Goal: Information Seeking & Learning: Learn about a topic

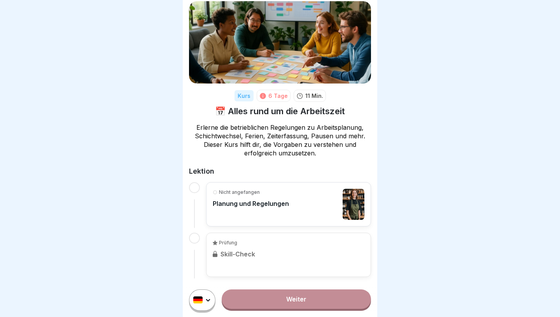
scroll to position [31, 0]
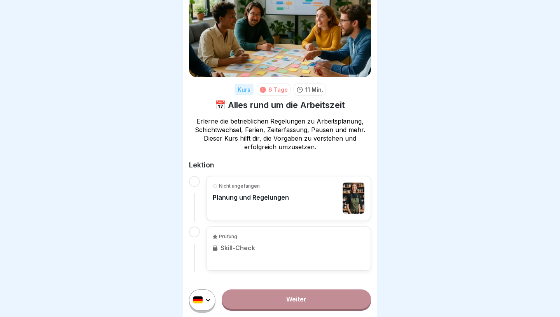
click at [248, 302] on link "Weiter" at bounding box center [296, 299] width 149 height 19
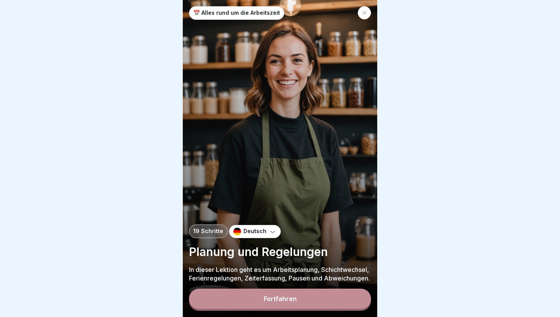
click at [244, 298] on button "Fortfahren" at bounding box center [280, 299] width 182 height 20
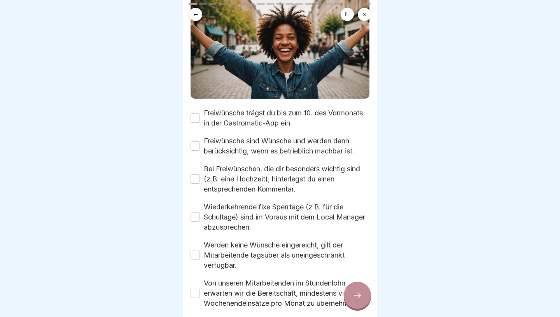
scroll to position [179, 0]
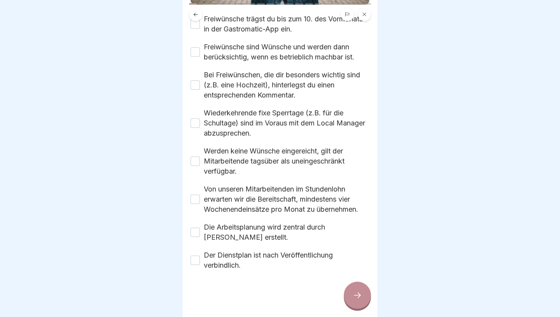
click at [196, 235] on button "Die Arbeitsplanung wird zentral durch [PERSON_NAME] erstellt." at bounding box center [195, 232] width 9 height 9
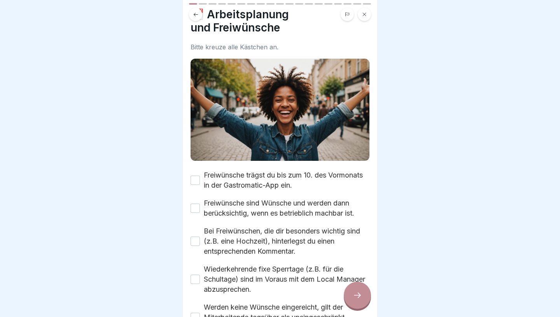
scroll to position [23, 0]
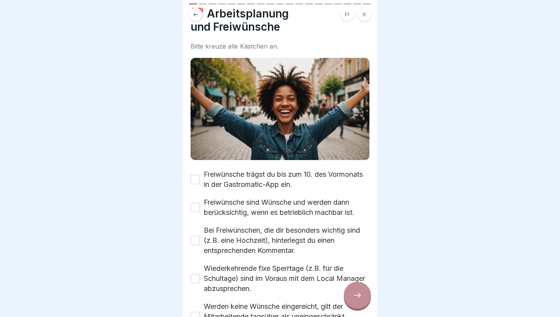
drag, startPoint x: 222, startPoint y: 174, endPoint x: 318, endPoint y: 189, distance: 96.8
click at [318, 188] on label "Freiwünsche trägst du bis zum 10. des Vormonats in der Gastromatic-App ein." at bounding box center [287, 180] width 166 height 20
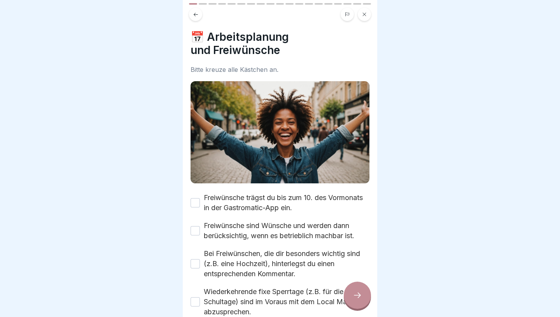
scroll to position [2, 0]
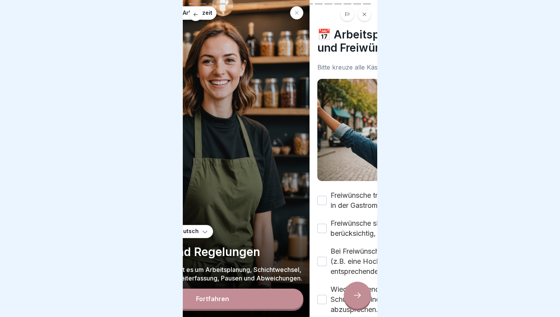
click at [393, 96] on body "📅 Alles rund um die Arbeitszeit 19 Schritte Deutsch Planung und Regelungen In d…" at bounding box center [280, 158] width 560 height 317
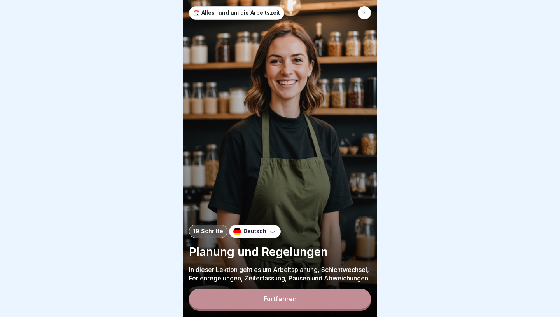
click at [214, 93] on div "📅 Alles rund um die Arbeitszeit 19 Schritte Deutsch Planung und Regelungen In d…" at bounding box center [280, 158] width 194 height 317
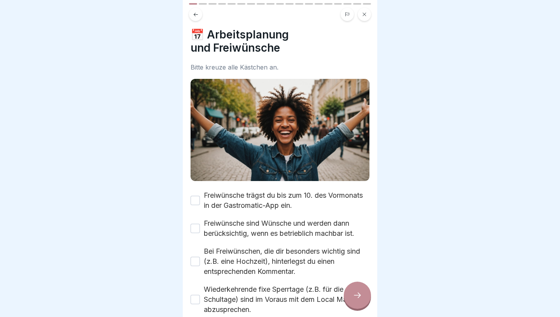
click at [79, 93] on body "📅 Alles rund um die Arbeitszeit 19 Schritte Deutsch Planung und Regelungen In d…" at bounding box center [280, 158] width 560 height 317
click at [207, 67] on div "Bitte kreuze alle Kästchen an." at bounding box center [280, 67] width 179 height 7
click at [355, 296] on icon at bounding box center [357, 295] width 9 height 9
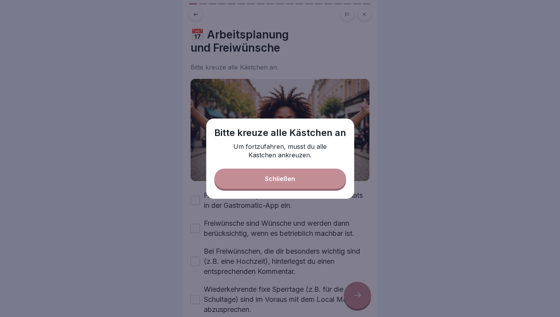
click at [319, 178] on button "Schließen" at bounding box center [280, 179] width 132 height 20
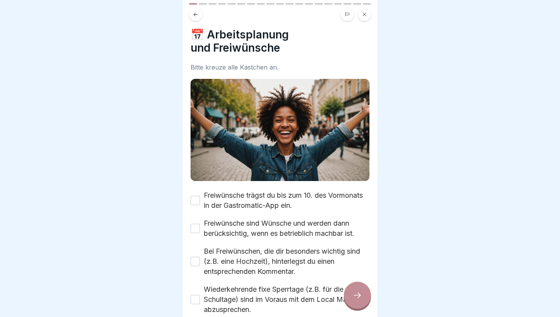
click at [197, 198] on button "Freiwünsche trägst du bis zum 10. des Vormonats in der Gastromatic-App ein." at bounding box center [195, 200] width 9 height 9
click at [196, 245] on div "Freiwünsche trägst du bis zum 10. des Vormonats in der Gastromatic-App ein. Fre…" at bounding box center [280, 319] width 179 height 257
click at [196, 225] on button "Freiwünsche sind Wünsche und werden dann berücksichtig, wenn es betrieblich mac…" at bounding box center [195, 228] width 9 height 9
click at [196, 267] on div "Bei Freiwünschen, die dir besonders wichtig sind (z.B. eine Hochzeit), hinterle…" at bounding box center [280, 262] width 179 height 30
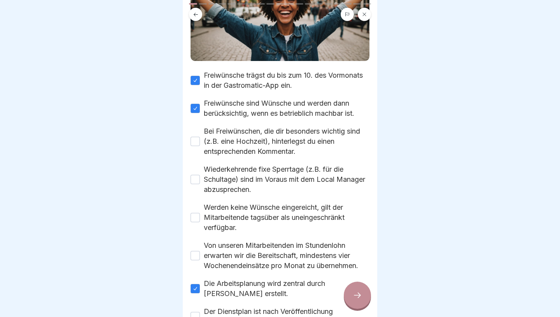
scroll to position [125, 0]
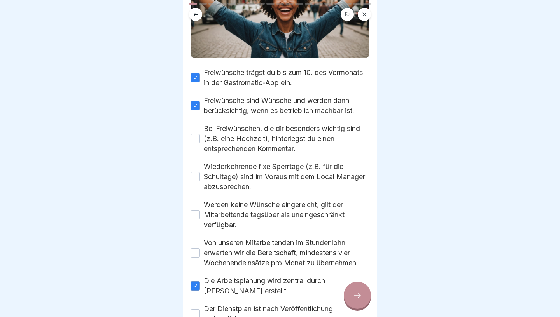
click at [196, 138] on button "Bei Freiwünschen, die dir besonders wichtig sind (z.B. eine Hochzeit), hinterle…" at bounding box center [195, 138] width 9 height 9
click at [354, 300] on icon at bounding box center [357, 295] width 9 height 9
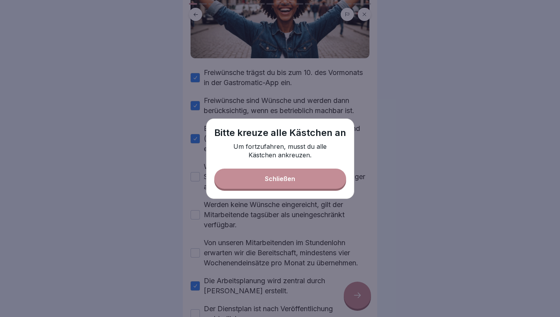
click at [270, 175] on button "Schließen" at bounding box center [280, 179] width 132 height 20
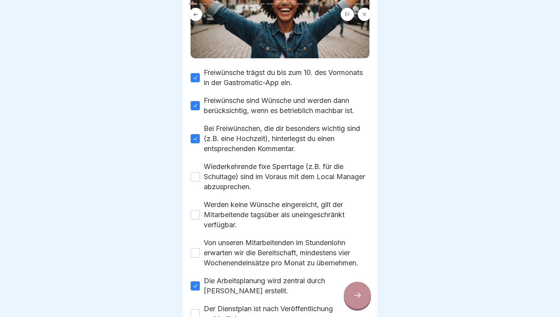
click at [194, 179] on button "Wiederkehrende fixe Sperrtage (z.B. für die Schultage) sind im Voraus mit dem L…" at bounding box center [195, 176] width 9 height 9
click at [194, 215] on button "Werden keine Wünsche eingereicht, gilt der Mitarbeitende tagsüber als uneingesc…" at bounding box center [195, 214] width 9 height 9
click at [194, 250] on button "Von unseren Mitarbeitenden im Stundenlohn erwarten wir die Bereitschaft, mindes…" at bounding box center [195, 253] width 9 height 9
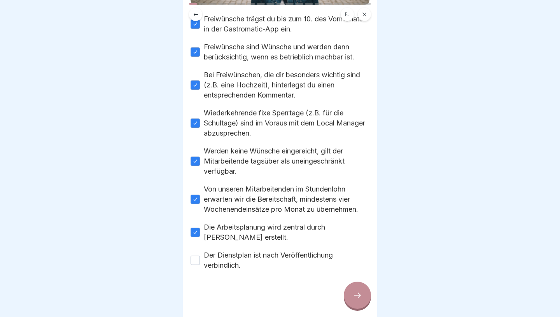
click at [189, 270] on div "📅 Arbeitsplanung und Freiwünsche Bitte kreuze alle Kästchen an. Freiwünsche trä…" at bounding box center [280, 158] width 194 height 317
click at [193, 264] on button "Der Dienstplan ist nach Veröffentlichung verbindlich." at bounding box center [195, 260] width 9 height 9
click at [364, 300] on div at bounding box center [357, 295] width 27 height 27
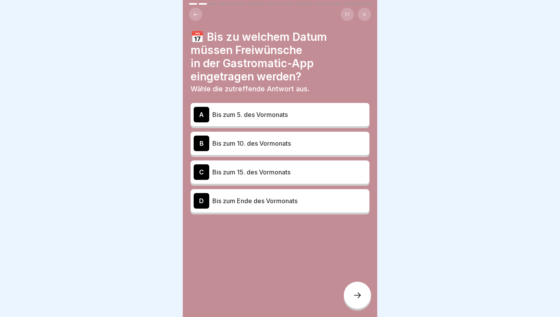
click at [266, 136] on div "B Bis zum 10. des Vormonats" at bounding box center [280, 144] width 173 height 16
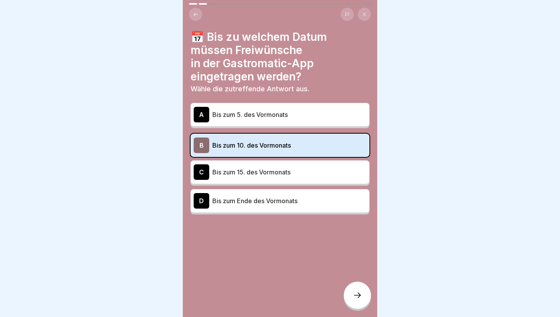
click at [354, 295] on icon at bounding box center [357, 295] width 9 height 9
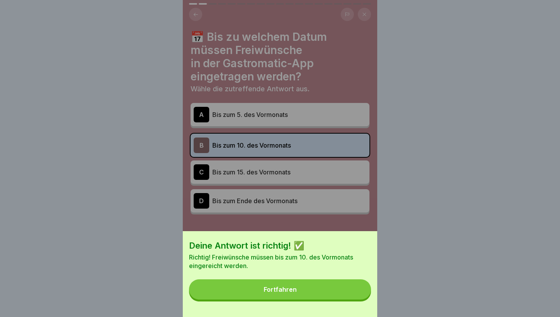
click at [273, 285] on button "Fortfahren" at bounding box center [280, 290] width 182 height 20
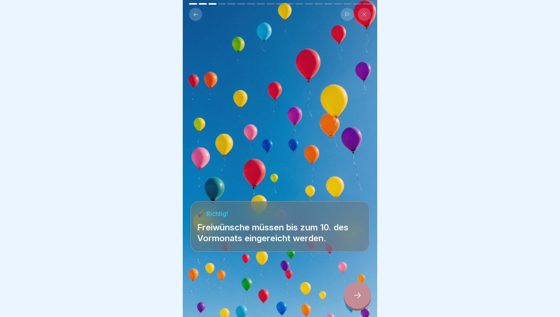
click at [353, 300] on icon at bounding box center [357, 295] width 9 height 9
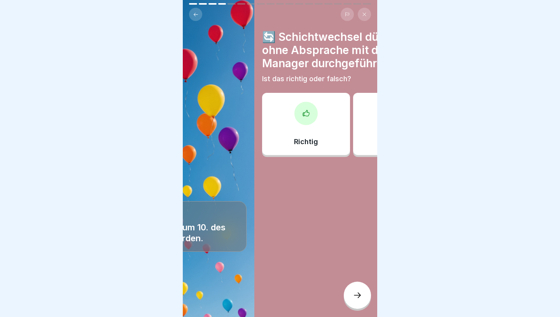
click at [445, 59] on body "📅 Alles rund um die Arbeitszeit 19 Schritte Deutsch Planung und Regelungen In d…" at bounding box center [280, 158] width 560 height 317
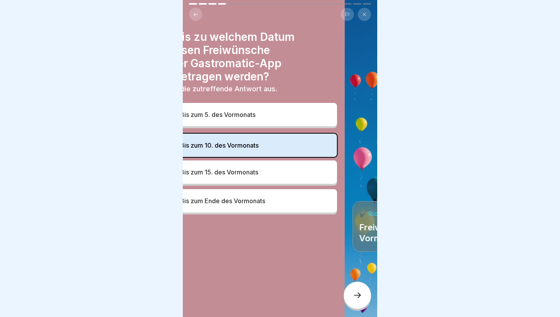
click at [493, 43] on body "📅 Alles rund um die Arbeitszeit 19 Schritte Deutsch Planung und Regelungen In d…" at bounding box center [280, 158] width 560 height 317
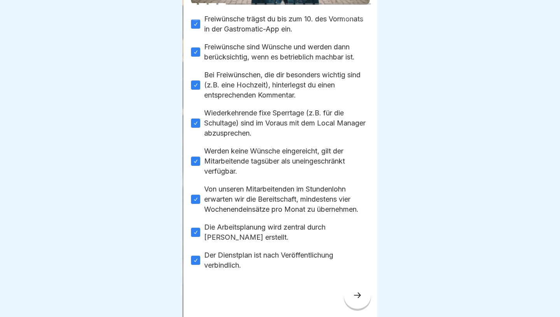
click at [420, 55] on body "📅 Alles rund um die Arbeitszeit 19 Schritte Deutsch Planung und Regelungen In d…" at bounding box center [280, 158] width 560 height 317
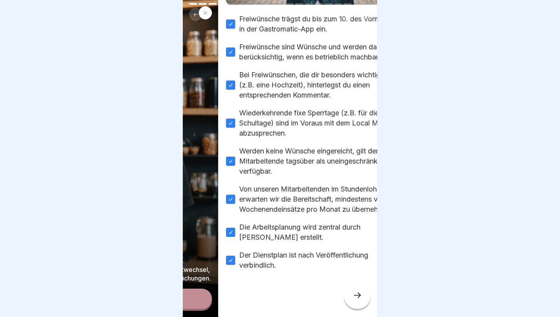
drag, startPoint x: 314, startPoint y: 46, endPoint x: 259, endPoint y: 46, distance: 55.2
click at [259, 46] on label "Freiwünsche sind Wünsche und werden dann berücksichtig, wenn es betrieblich mac…" at bounding box center [322, 52] width 166 height 20
drag, startPoint x: 277, startPoint y: 46, endPoint x: 203, endPoint y: 44, distance: 73.9
click at [203, 45] on div "📅 Alles rund um die Arbeitszeit 19 Schritte Deutsch Planung und Regelungen In d…" at bounding box center [121, 158] width 194 height 317
click at [210, 102] on div "📅 Alles rund um die Arbeitszeit 19 Schritte Deutsch Planung und Regelungen In d…" at bounding box center [121, 158] width 194 height 317
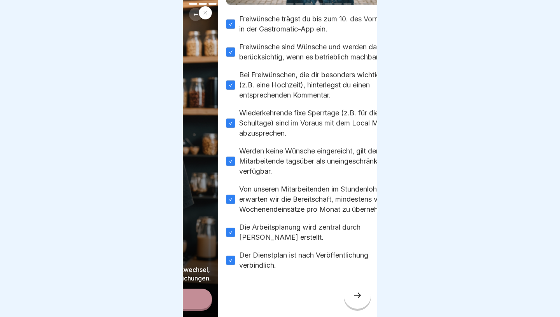
drag, startPoint x: 357, startPoint y: 86, endPoint x: 273, endPoint y: 87, distance: 84.4
click at [273, 87] on label "Bei Freiwünschen, die dir besonders wichtig sind (z.B. eine Hochzeit), hinterle…" at bounding box center [322, 85] width 166 height 30
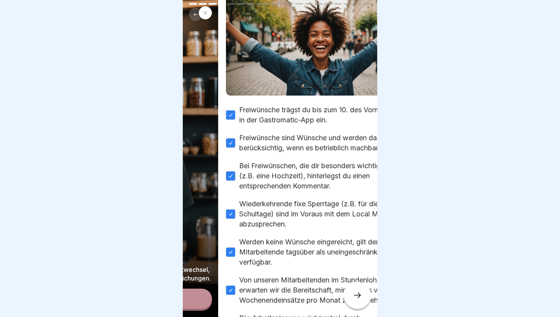
scroll to position [88, 0]
drag, startPoint x: 338, startPoint y: 139, endPoint x: 197, endPoint y: 139, distance: 140.8
click at [197, 139] on div "📅 Alles rund um die Arbeitszeit 19 Schritte Deutsch Planung und Regelungen In d…" at bounding box center [121, 158] width 194 height 317
click at [152, 173] on body "📅 Alles rund um die Arbeitszeit 19 Schritte Deutsch Planung und Regelungen In d…" at bounding box center [280, 158] width 560 height 317
click at [289, 167] on label "Bei Freiwünschen, die dir besonders wichtig sind (z.B. eine Hochzeit), hinterle…" at bounding box center [322, 176] width 166 height 30
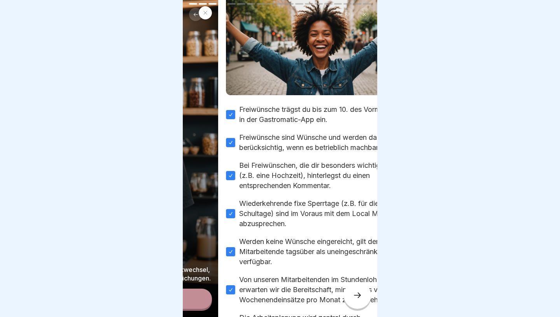
click at [235, 171] on button "Bei Freiwünschen, die dir besonders wichtig sind (z.B. eine Hochzeit), hinterle…" at bounding box center [230, 175] width 9 height 9
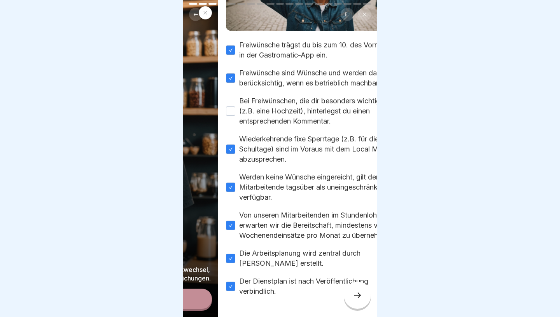
scroll to position [151, 0]
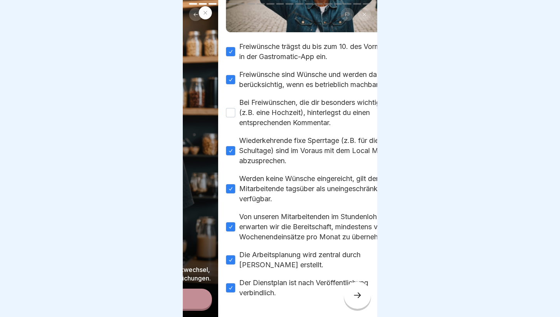
click at [232, 117] on div "Bei Freiwünschen, die dir besonders wichtig sind (z.B. eine Hochzeit), hinterle…" at bounding box center [315, 113] width 179 height 30
click at [228, 109] on button "Bei Freiwünschen, die dir besonders wichtig sind (z.B. eine Hochzeit), hinterle…" at bounding box center [230, 112] width 9 height 9
click at [360, 292] on icon at bounding box center [357, 295] width 9 height 9
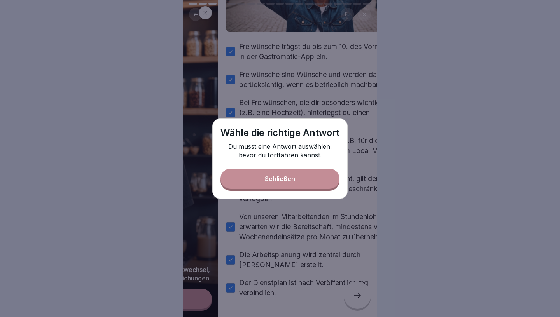
click at [319, 183] on button "Schließen" at bounding box center [280, 179] width 119 height 20
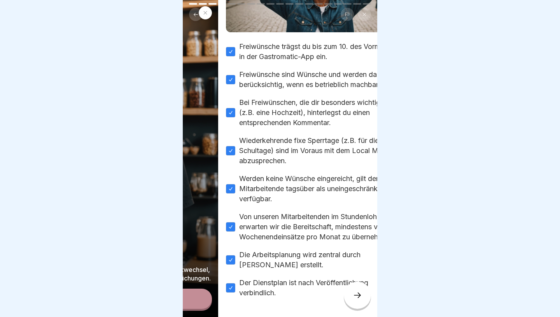
scroll to position [0, 0]
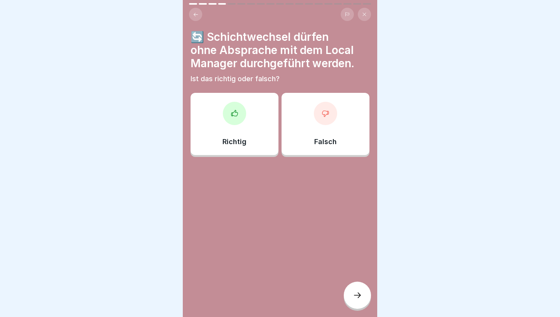
click at [312, 118] on div "Falsch" at bounding box center [326, 124] width 88 height 62
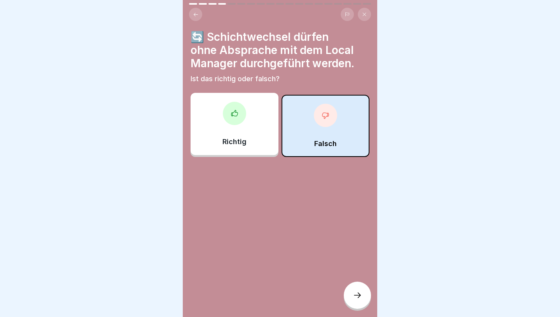
click at [359, 300] on icon at bounding box center [357, 295] width 9 height 9
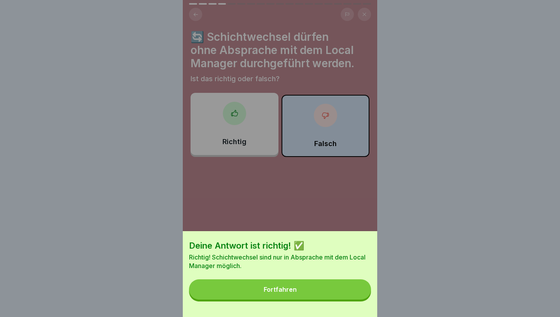
click at [321, 289] on button "Fortfahren" at bounding box center [280, 290] width 182 height 20
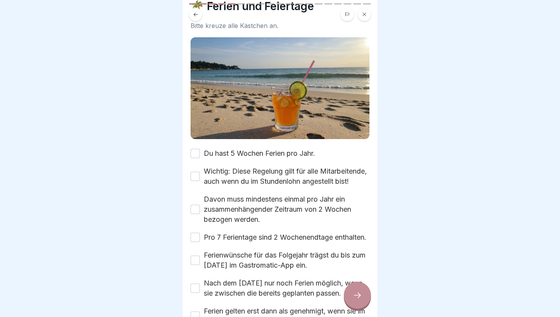
scroll to position [36, 0]
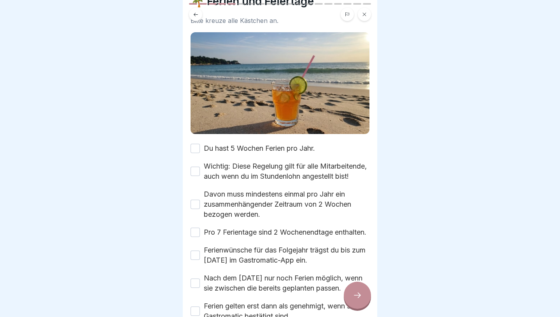
click at [197, 147] on button "Du hast 5 Wochen Ferien pro Jahr." at bounding box center [195, 148] width 9 height 9
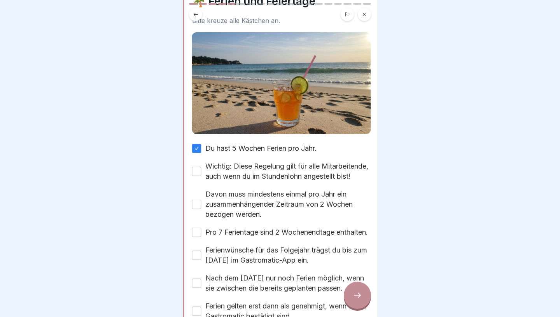
click at [219, 163] on div "Du hast 5 Wochen Ferien pro Jahr. Wichtig: Diese Regelung gilt für alle Mitarbe…" at bounding box center [281, 256] width 179 height 224
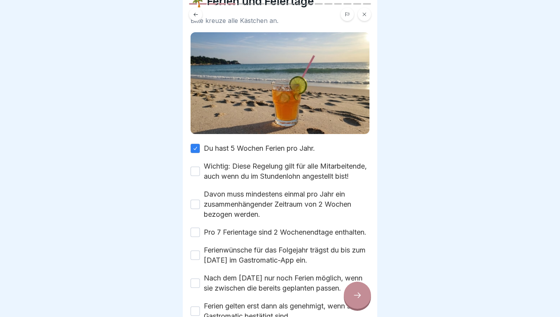
click at [187, 214] on div "🌴 Ferien und Feiertage Bitte kreuze alle Kästchen an. Du hast 5 Wochen Ferien p…" at bounding box center [280, 158] width 194 height 317
click at [194, 209] on button "Davon muss mindestens einmal pro Jahr ein zusammenhängender Zeitraum von 2 Woch…" at bounding box center [195, 204] width 9 height 9
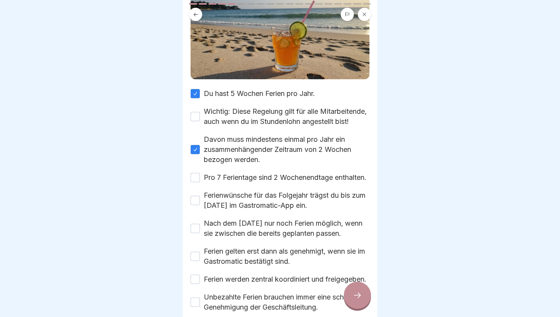
scroll to position [92, 0]
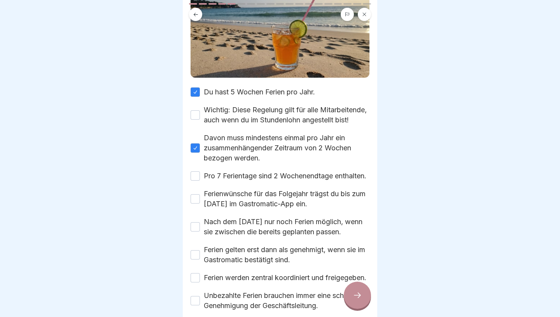
click at [194, 118] on button "Wichtig: Diese Regelung gilt für alle Mitarbeitende, auch wenn du im Stundenloh…" at bounding box center [195, 114] width 9 height 9
click at [198, 181] on div "Pro 7 Ferientage sind 2 Wochenendtage enthalten." at bounding box center [279, 176] width 176 height 10
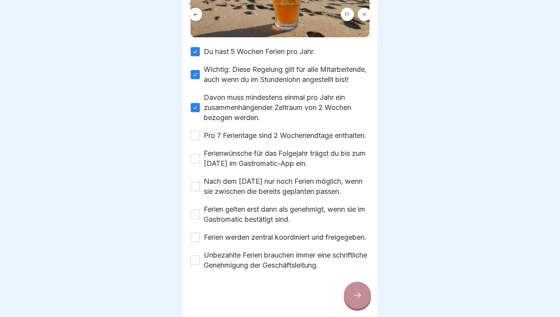
scroll to position [151, 0]
click at [192, 135] on button "Pro 7 Ferientage sind 2 Wochenendtage enthalten." at bounding box center [195, 135] width 9 height 9
click at [193, 158] on button "Ferienwünsche für das Folgejahr trägst du bis zum [DATE] im Gastromatic-App ein." at bounding box center [195, 158] width 9 height 9
click at [195, 185] on div "Nach dem [DATE] nur noch Ferien möglich, wenn sie zwischen die bereits geplante…" at bounding box center [280, 187] width 179 height 20
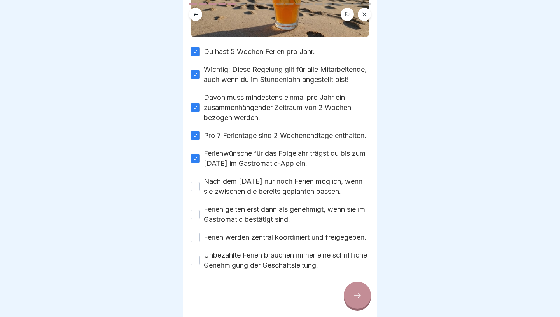
click at [195, 184] on button "Nach dem [DATE] nur noch Ferien möglich, wenn sie zwischen die bereits geplante…" at bounding box center [195, 186] width 9 height 9
click at [193, 210] on button "Ferien gelten erst dann als genehmigt, wenn sie im Gastromatic bestätigt sind." at bounding box center [195, 214] width 9 height 9
click at [202, 233] on div "Ferien werden zentral koordiniert und freigegeben." at bounding box center [279, 238] width 176 height 10
click at [194, 233] on button "Ferien werden zentral koordiniert und freigegeben." at bounding box center [195, 237] width 9 height 9
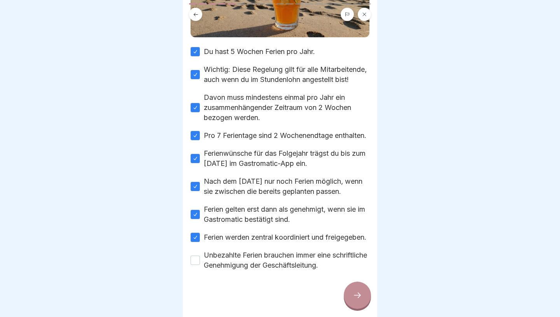
click at [198, 266] on div "Unbezahlte Ferien brauchen immer eine schriftliche Genehmigung der Geschäftslei…" at bounding box center [280, 261] width 179 height 20
click at [198, 261] on button "Unbezahlte Ferien brauchen immer eine schriftliche Genehmigung der Geschäftslei…" at bounding box center [195, 260] width 9 height 9
click at [366, 300] on div at bounding box center [357, 295] width 27 height 27
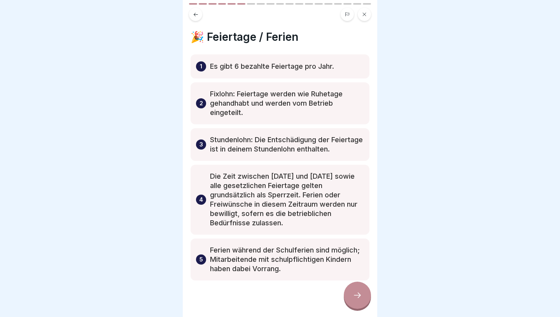
click at [265, 108] on p "Fixlohn: Feiertage werden wie Ruhetage gehandhabt und werden vom Betrieb einget…" at bounding box center [287, 103] width 154 height 28
click at [354, 287] on div at bounding box center [357, 295] width 27 height 27
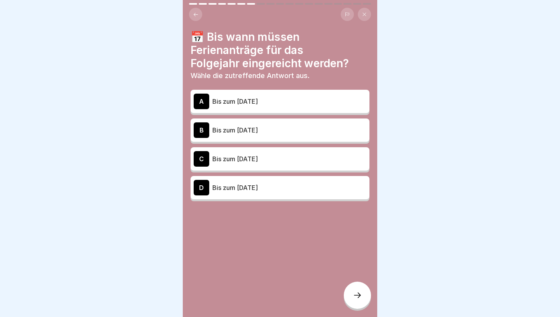
click at [269, 104] on p "Bis zum [DATE]" at bounding box center [289, 101] width 154 height 9
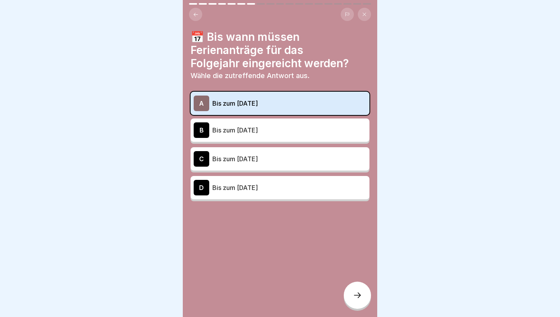
click at [360, 298] on icon at bounding box center [357, 295] width 9 height 9
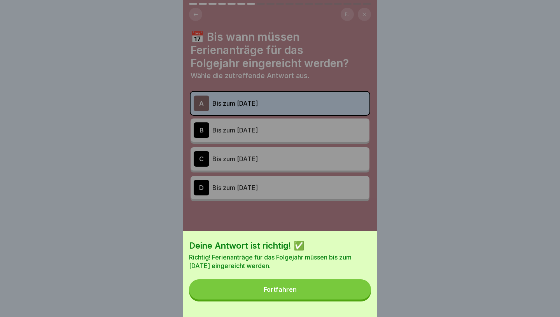
click at [328, 299] on button "Fortfahren" at bounding box center [280, 290] width 182 height 20
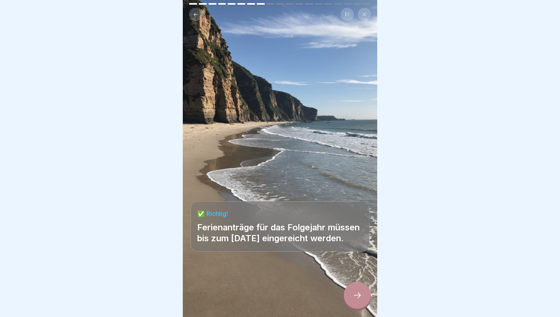
click at [363, 291] on div at bounding box center [357, 295] width 27 height 27
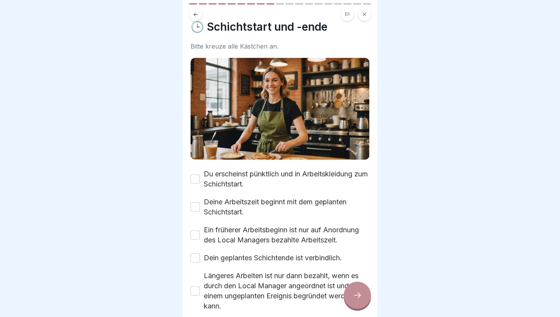
scroll to position [16, 0]
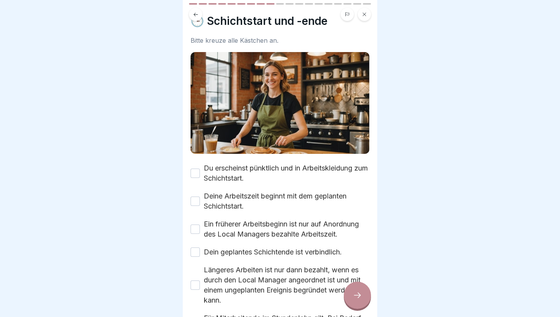
click at [195, 171] on button "Du erscheinst pünktlich und in Arbeitskleidung zum Schichtstart." at bounding box center [195, 173] width 9 height 9
click at [198, 200] on button "Deine Arbeitszeit beginnt mit dem geplanten Schichtstart." at bounding box center [195, 201] width 9 height 9
click at [196, 235] on div "Ein früherer Arbeitsbeginn ist nur auf Anordnung des Local Managers bezahlte Ar…" at bounding box center [280, 229] width 179 height 20
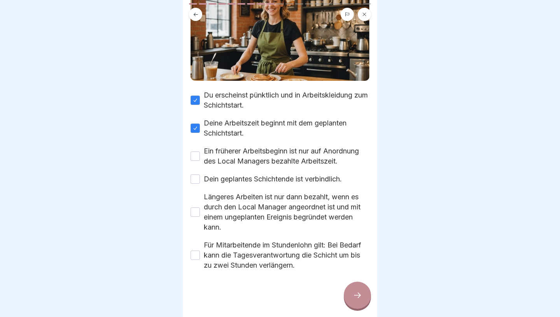
click at [197, 152] on button "Ein früherer Arbeitsbeginn ist nur auf Anordnung des Local Managers bezahlte Ar…" at bounding box center [195, 156] width 9 height 9
click at [197, 175] on button "Dein geplantes Schichtende ist verbindlich." at bounding box center [195, 179] width 9 height 9
click at [194, 212] on button "Längeres Arbeiten ist nur dann bezahlt, wenn es durch den Local Manager angeord…" at bounding box center [195, 212] width 9 height 9
click at [195, 256] on button "Für Mitarbeitende im Stundenlohn gilt: Bei Bedarf kann die Tagesverantwortung d…" at bounding box center [195, 255] width 9 height 9
click at [363, 296] on div at bounding box center [357, 295] width 27 height 27
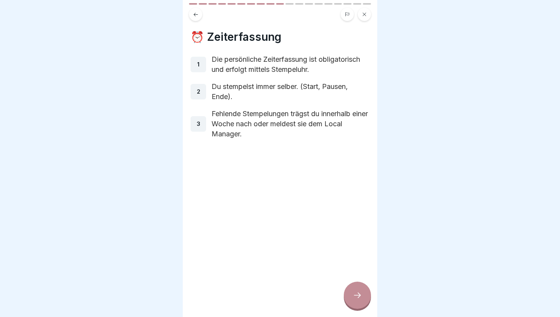
click at [358, 289] on div at bounding box center [357, 295] width 27 height 27
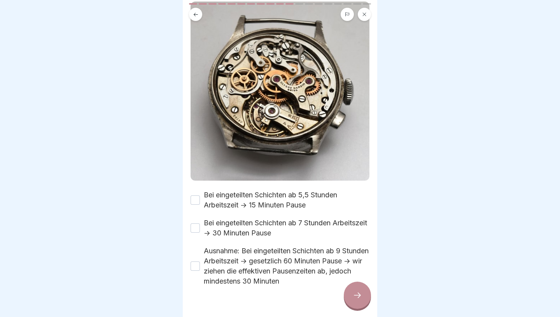
scroll to position [65, 0]
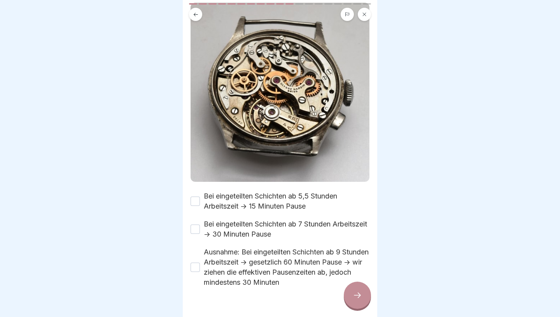
click at [197, 205] on button "Bei eingeteilten Schichten ab 5,5 Stunden Arbeitszeit -> 15 Minuten Pause" at bounding box center [195, 201] width 9 height 9
click at [196, 231] on button "Bei eingeteilten Schichten ab 7 Stunden Arbeitszeit -> 30 Minuten Pause" at bounding box center [195, 229] width 9 height 9
click at [196, 265] on button "Ausnahme: Bei eingeteilten Schichten ab 9 Stunden Arbeitszeit -> gesetzlich 60 …" at bounding box center [195, 267] width 9 height 9
click at [355, 288] on div at bounding box center [357, 295] width 27 height 27
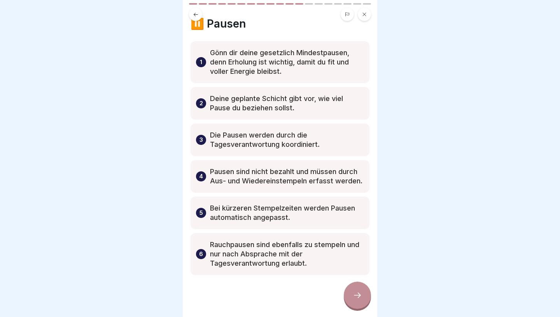
scroll to position [18, 0]
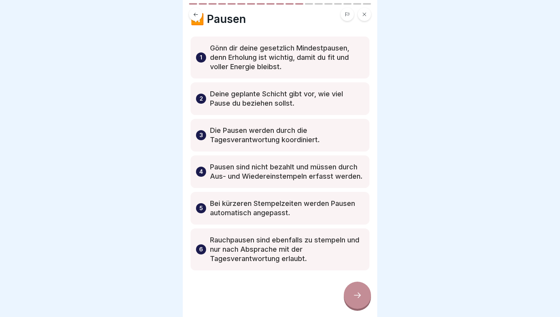
click at [348, 288] on div at bounding box center [357, 295] width 27 height 27
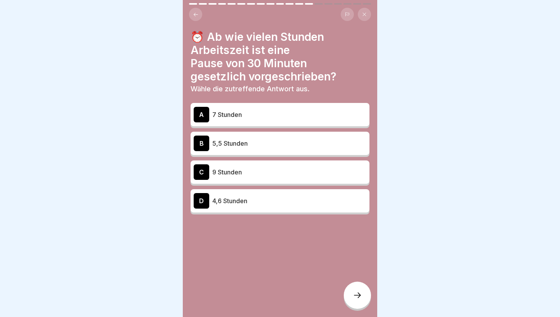
click at [242, 117] on p "7 Stunden" at bounding box center [289, 114] width 154 height 9
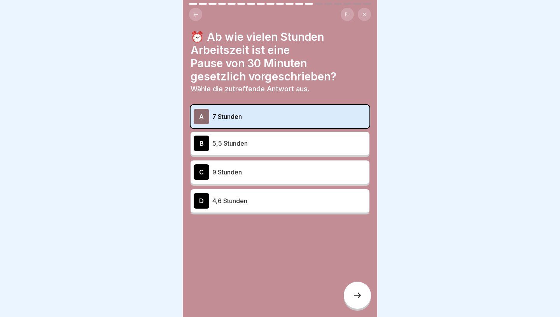
click at [360, 289] on div at bounding box center [357, 295] width 27 height 27
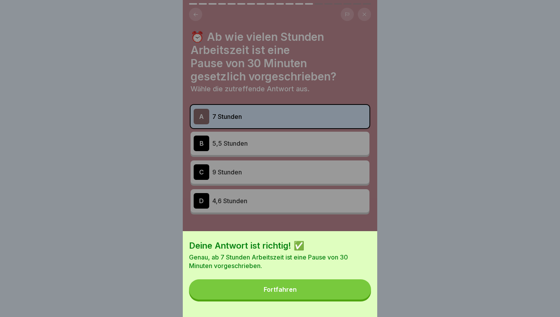
click at [311, 288] on button "Fortfahren" at bounding box center [280, 290] width 182 height 20
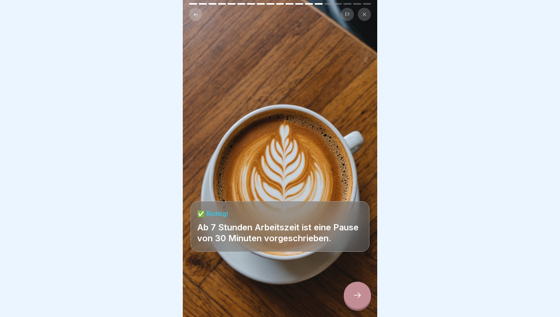
click at [354, 291] on div at bounding box center [357, 295] width 27 height 27
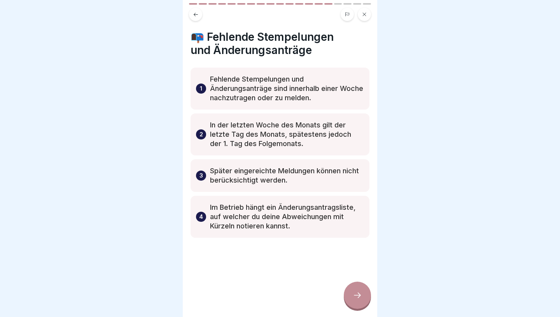
click at [359, 297] on icon at bounding box center [357, 295] width 9 height 9
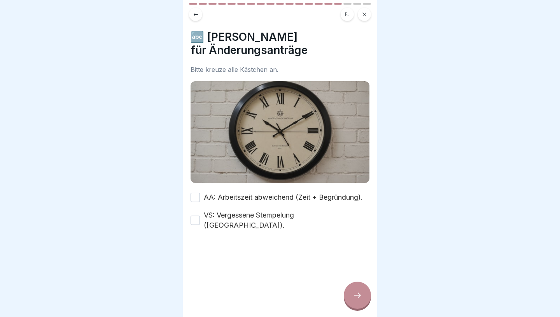
click at [194, 196] on button "AA: Arbeitszeit abweichend (Zeit + Begründung)." at bounding box center [195, 197] width 9 height 9
click at [194, 216] on button "VS: Vergessene Stempelung ([GEOGRAPHIC_DATA])." at bounding box center [195, 220] width 9 height 9
click at [360, 288] on div at bounding box center [357, 295] width 27 height 27
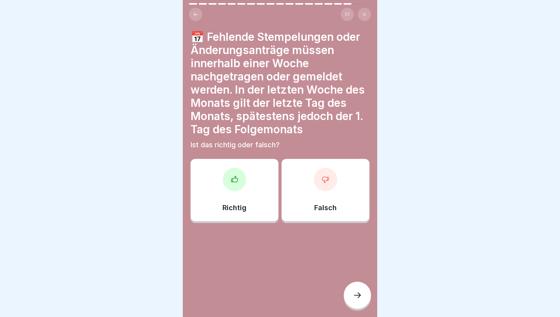
click at [228, 193] on div "Richtig" at bounding box center [235, 190] width 88 height 62
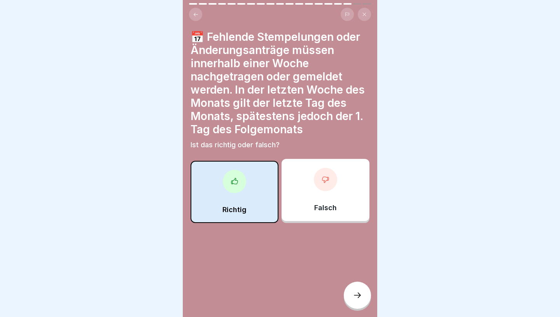
click at [362, 299] on div at bounding box center [357, 295] width 27 height 27
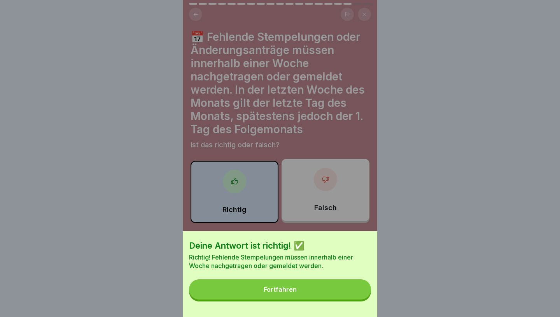
click at [338, 291] on button "Fortfahren" at bounding box center [280, 290] width 182 height 20
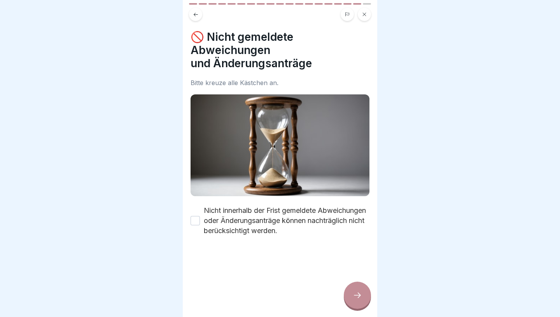
click at [194, 221] on button "Nicht innerhalb der Frist gemeldete Abweichungen oder Änderungsanträge können n…" at bounding box center [195, 220] width 9 height 9
click at [356, 292] on div at bounding box center [357, 295] width 27 height 27
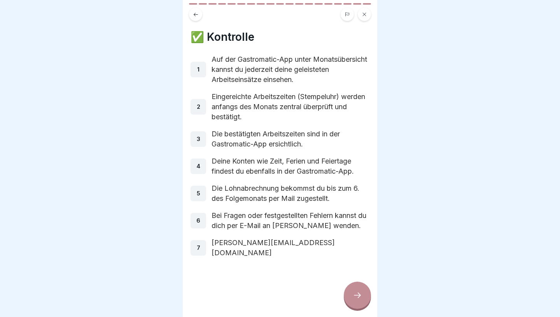
click at [360, 299] on icon at bounding box center [357, 295] width 9 height 9
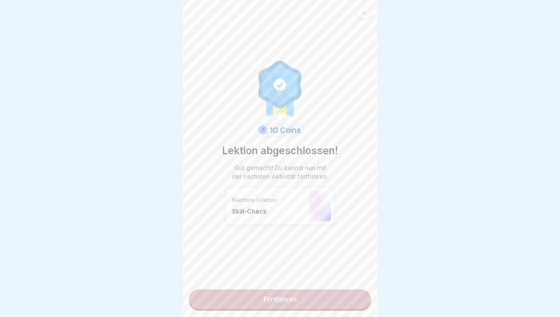
click at [366, 13] on icon at bounding box center [364, 13] width 5 height 5
